Goal: Information Seeking & Learning: Learn about a topic

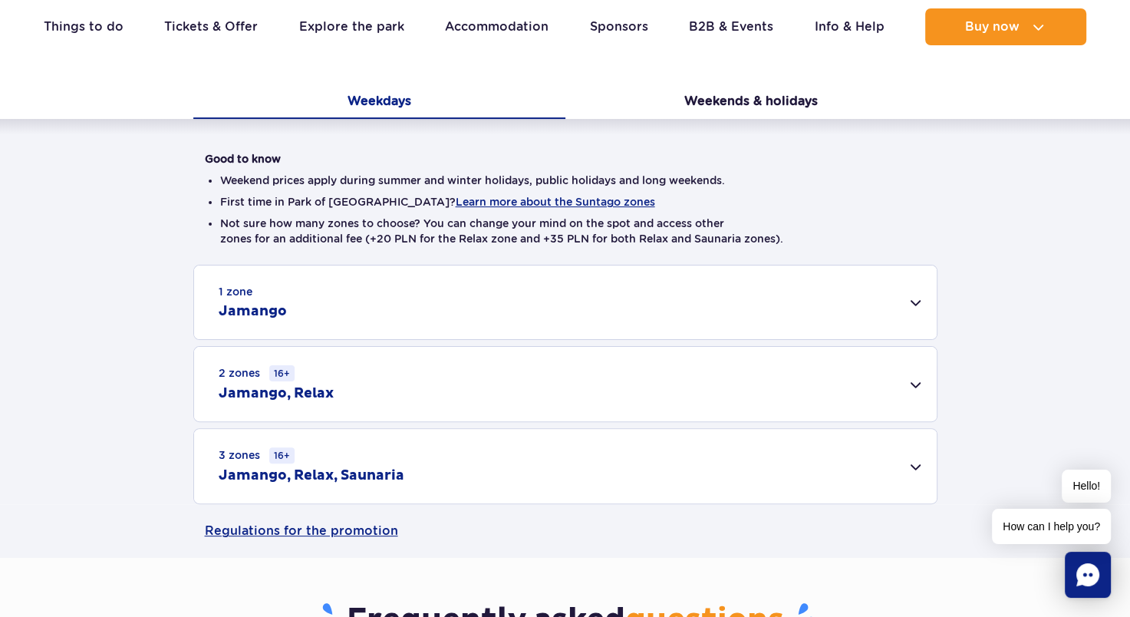
scroll to position [307, 0]
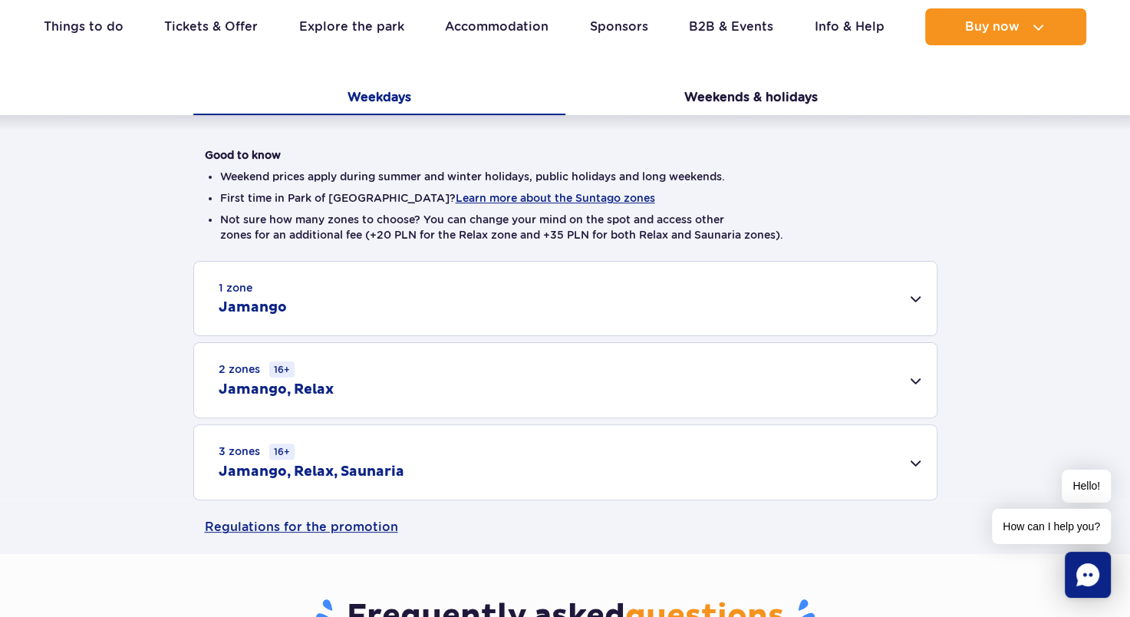
click at [911, 461] on div "3 zones 16+ Jamango, Relax, Saunaria" at bounding box center [565, 462] width 743 height 74
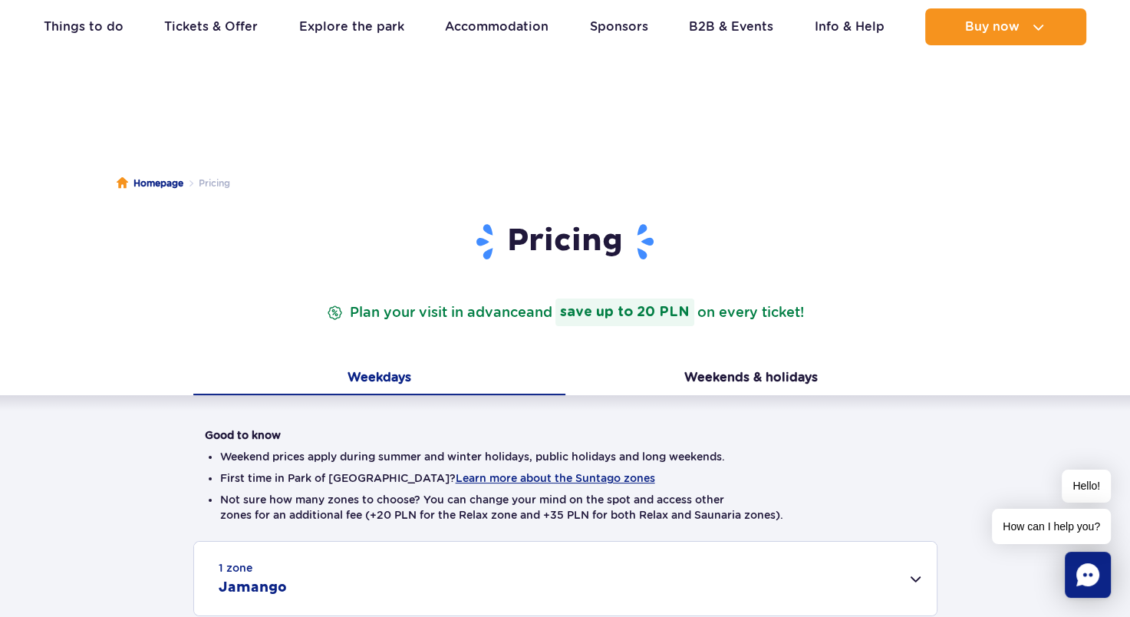
scroll to position [0, 0]
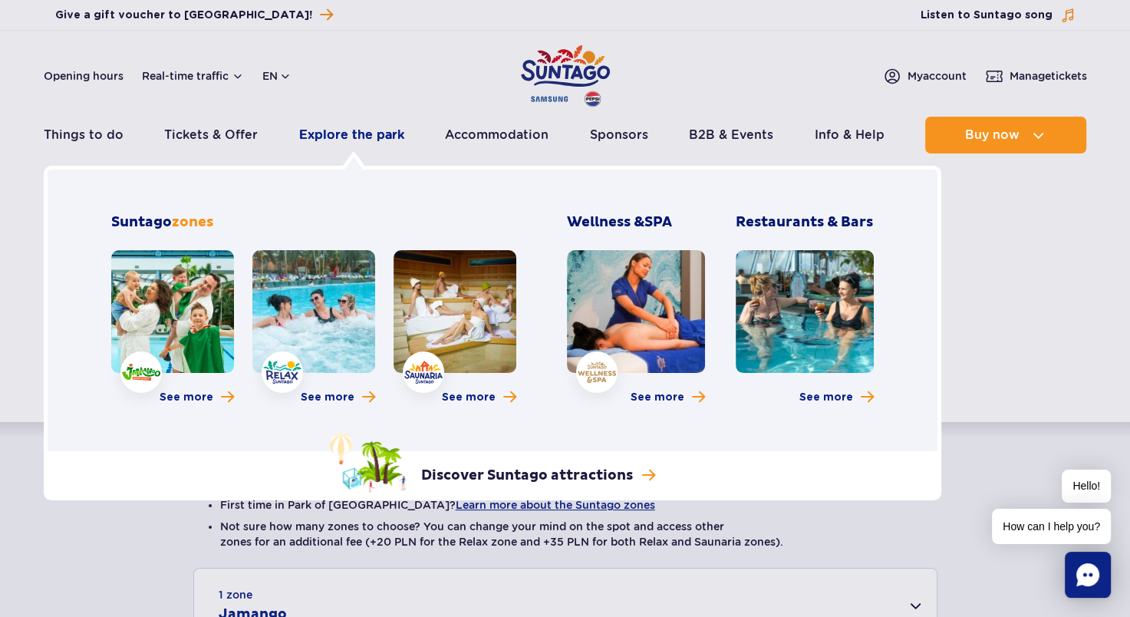
click at [328, 137] on link "Explore the park" at bounding box center [351, 135] width 105 height 37
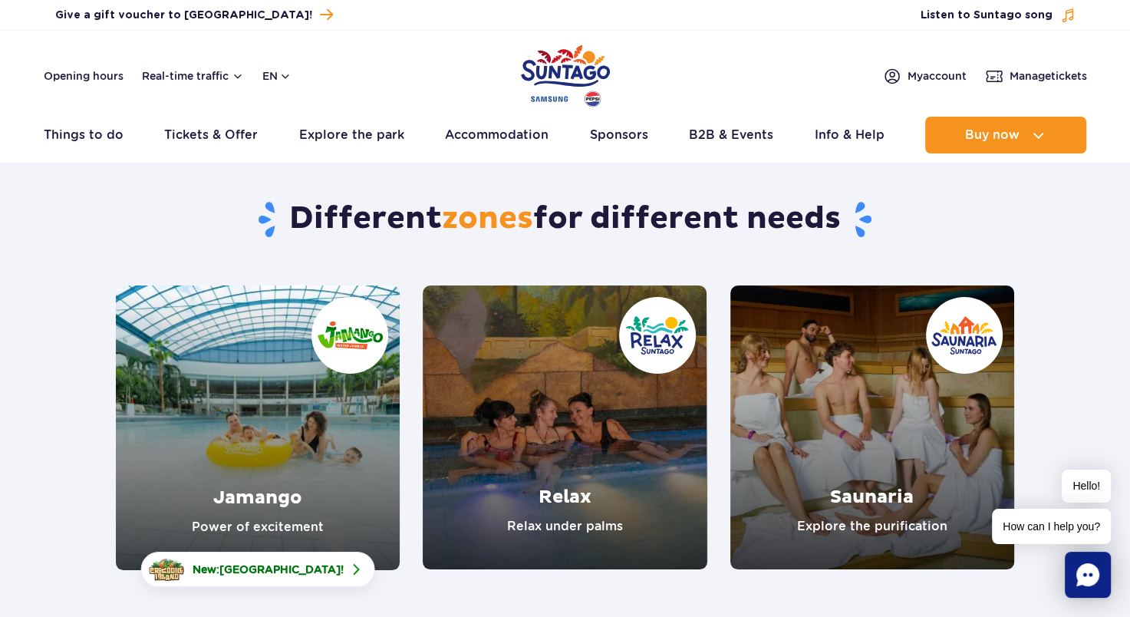
scroll to position [230, 0]
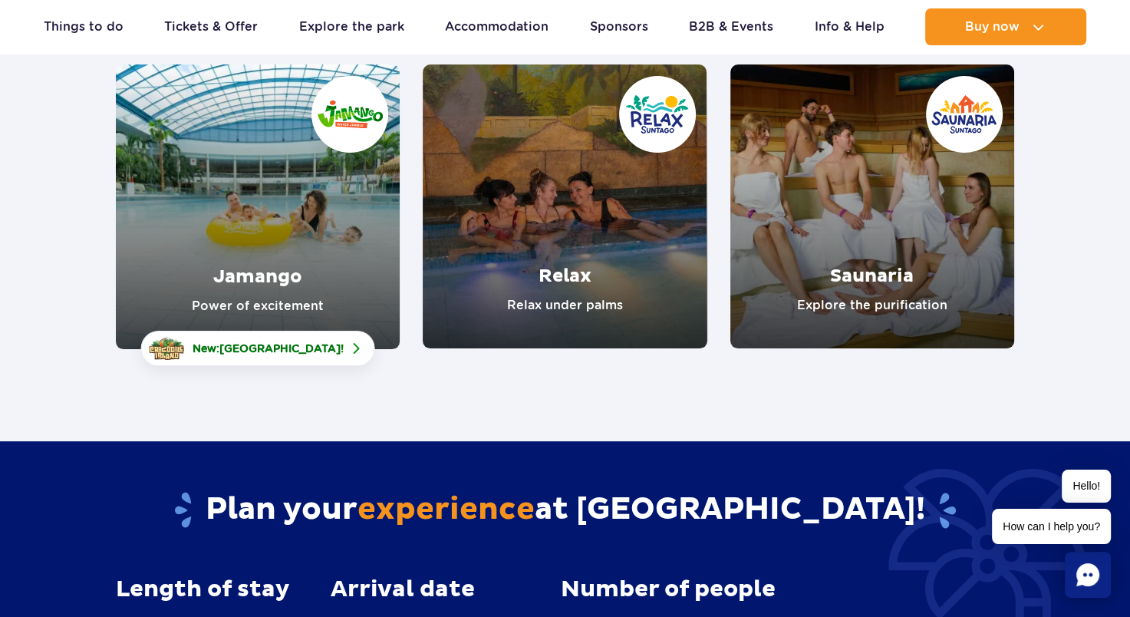
click at [918, 254] on link "Saunaria" at bounding box center [873, 206] width 284 height 284
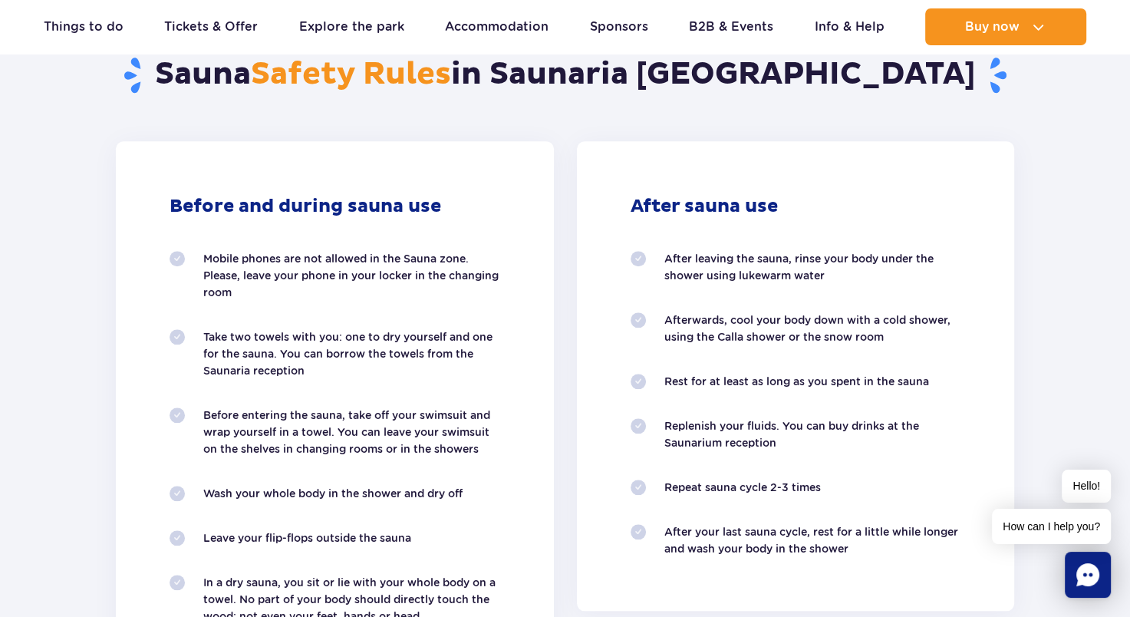
scroll to position [1458, 0]
